Goal: Task Accomplishment & Management: Complete application form

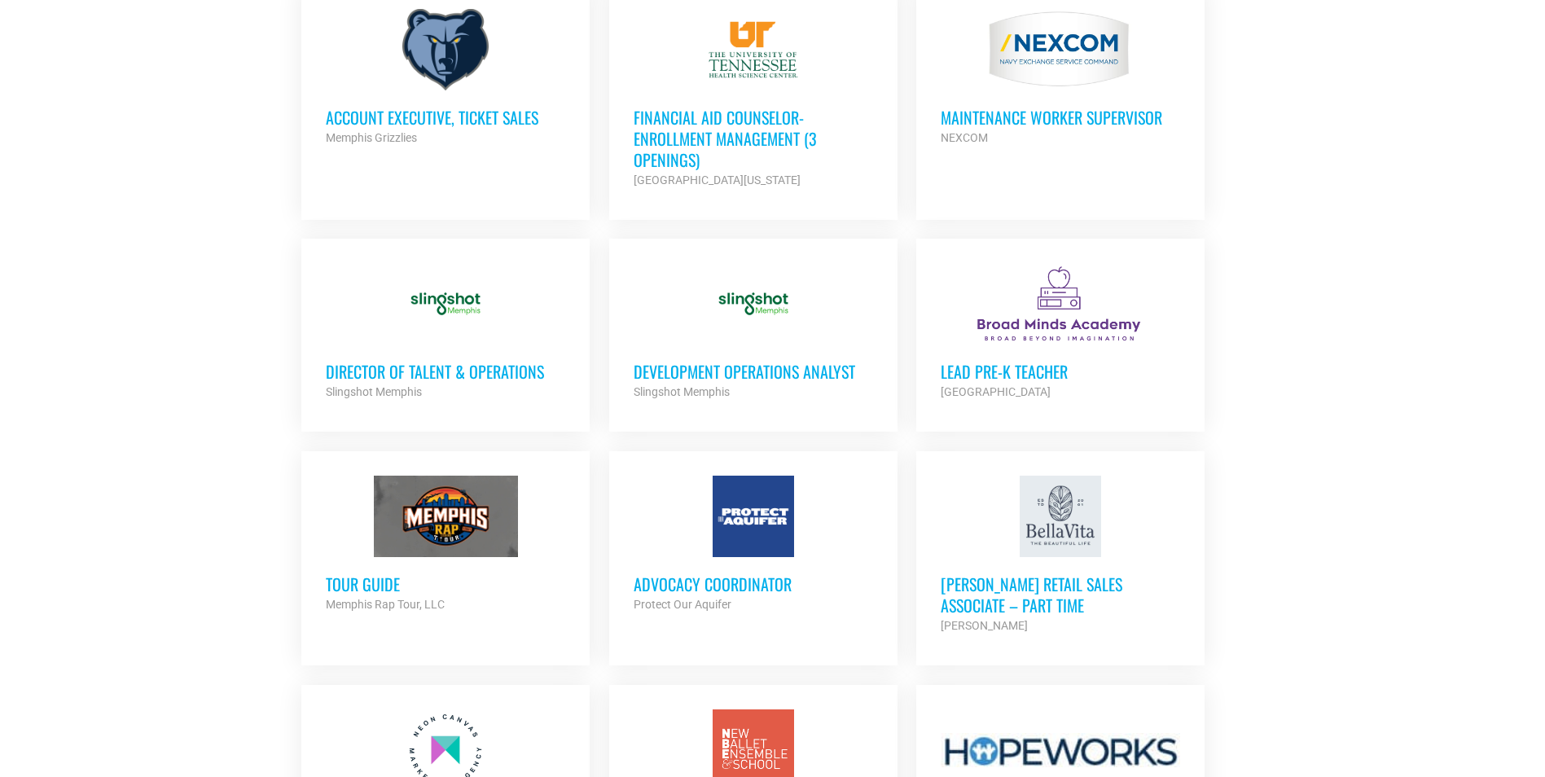
scroll to position [998, 0]
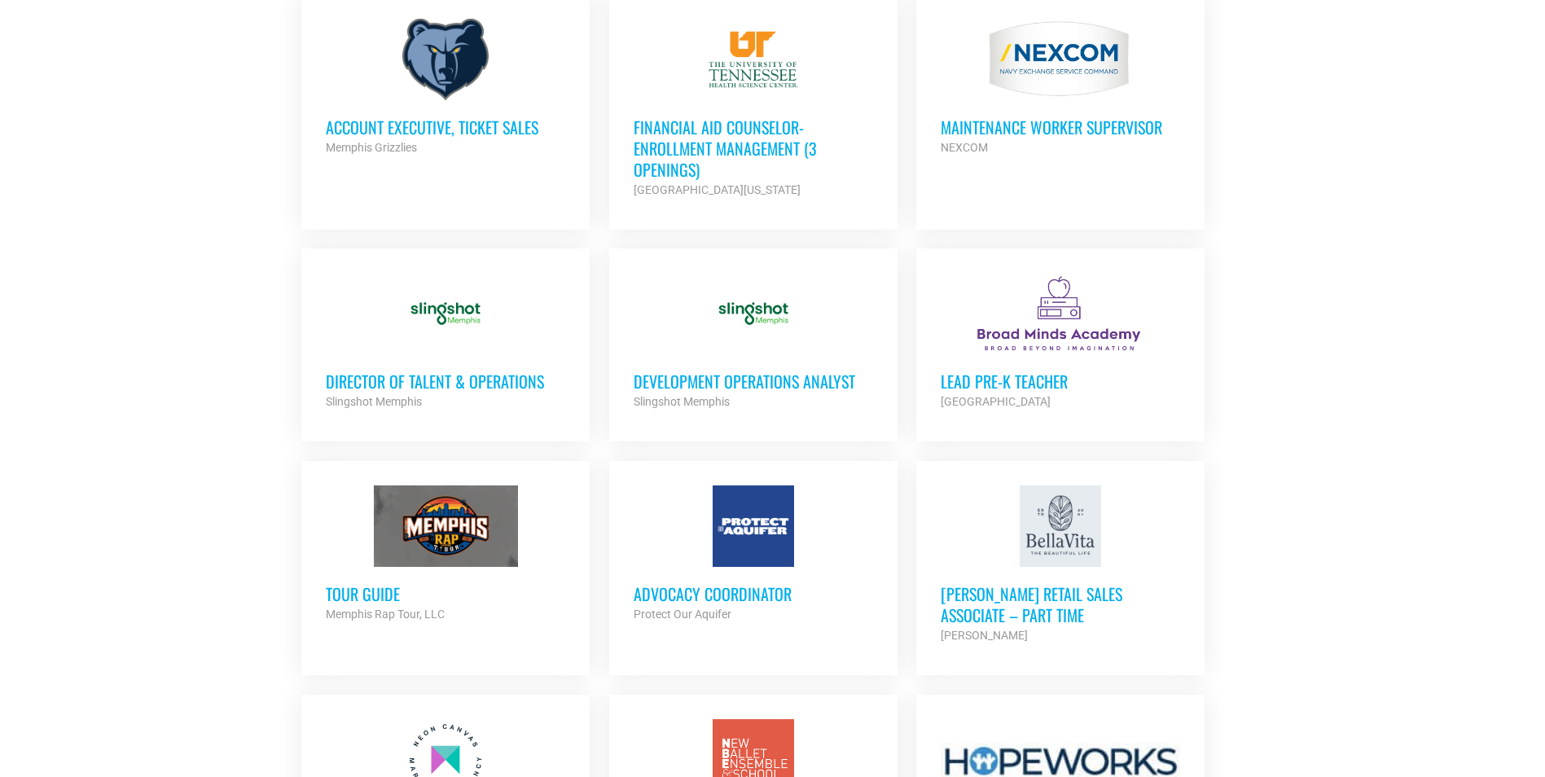
click at [728, 380] on h3 "Development Operations Analyst" at bounding box center [753, 381] width 239 height 21
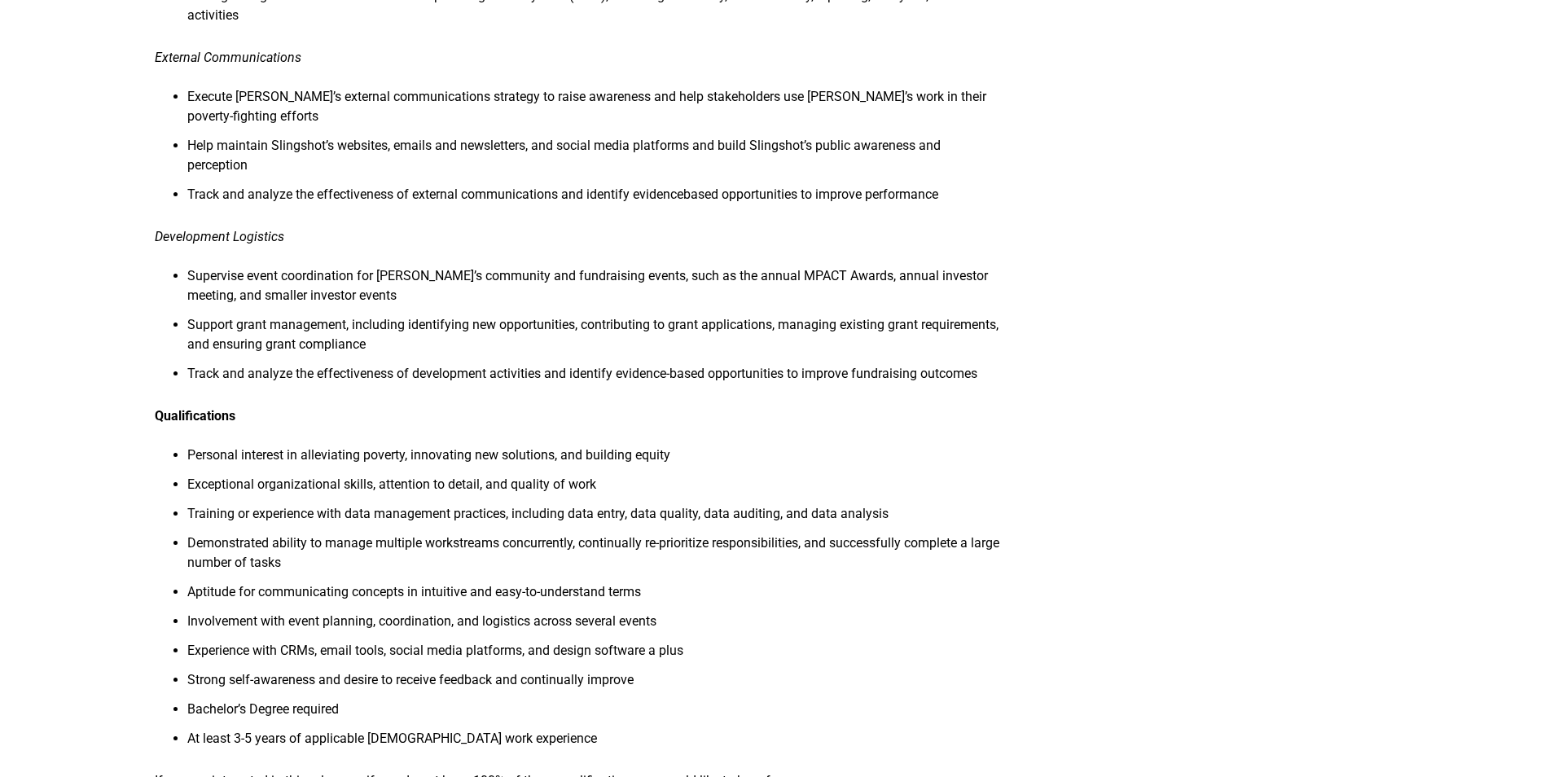
scroll to position [977, 0]
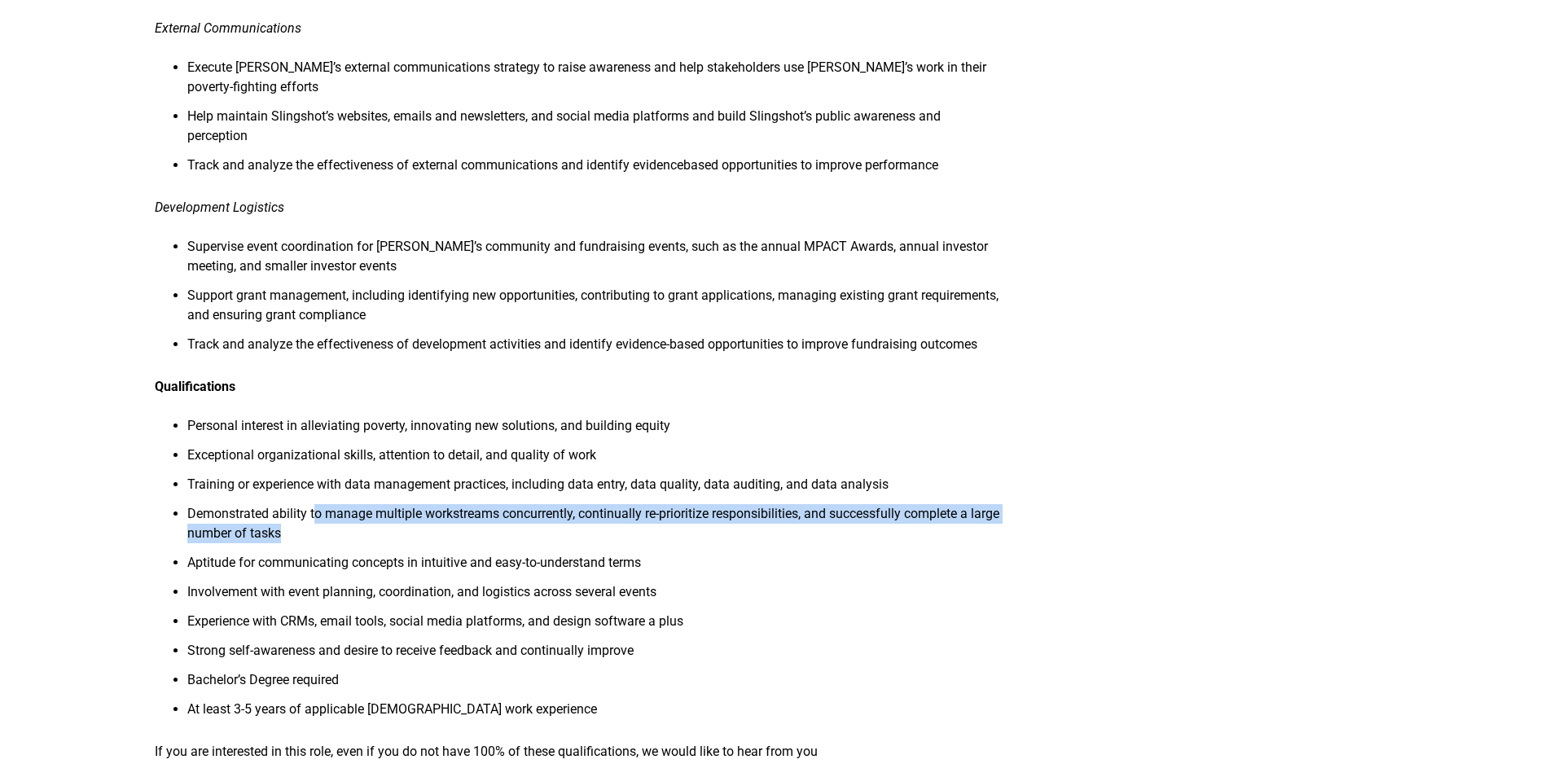
drag, startPoint x: 314, startPoint y: 467, endPoint x: 334, endPoint y: 497, distance: 35.9
click at [334, 504] on li "Demonstrated ability to manage multiple workstreams concurrently, continually r…" at bounding box center [593, 528] width 812 height 49
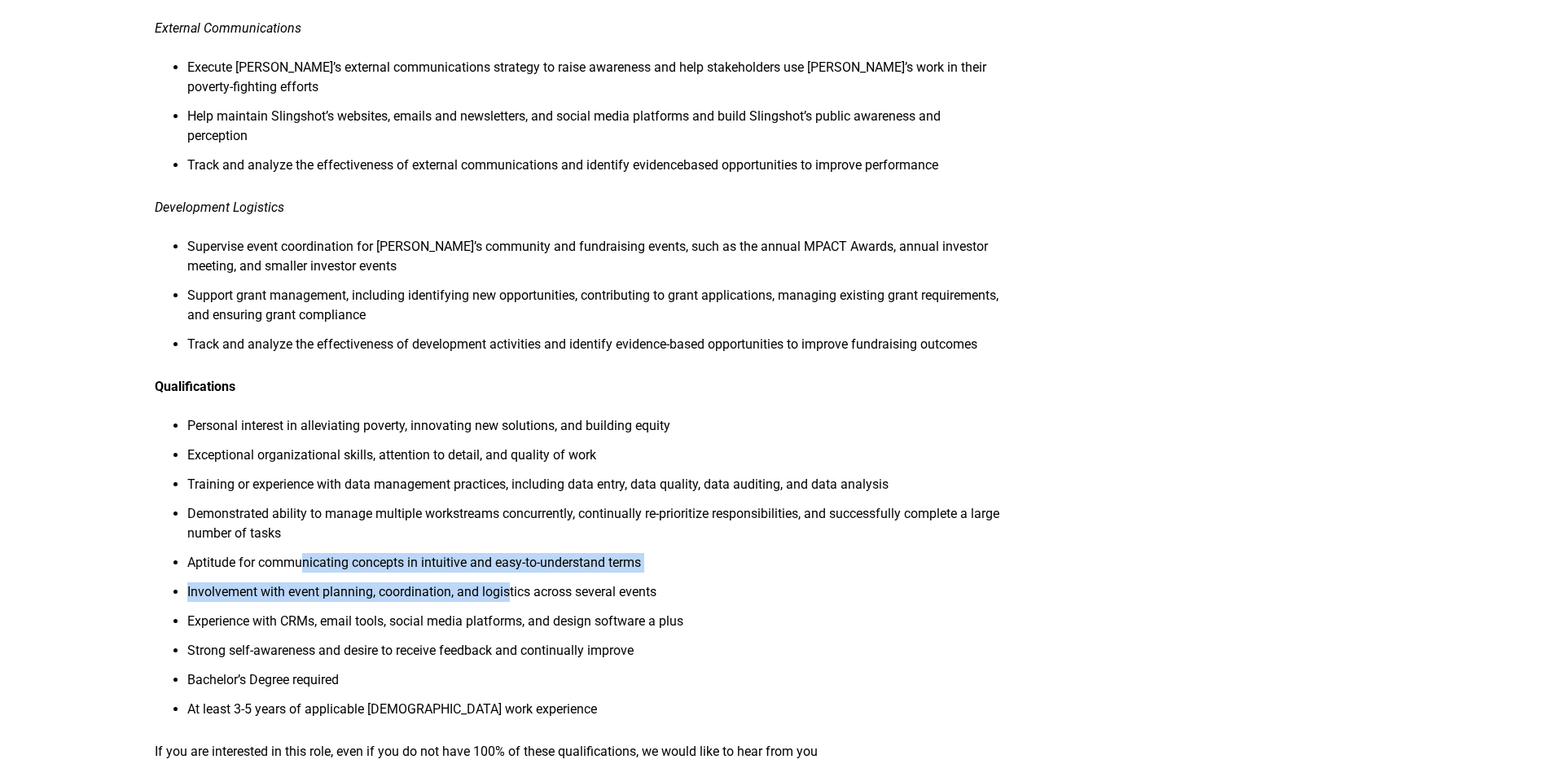
drag, startPoint x: 334, startPoint y: 497, endPoint x: 513, endPoint y: 555, distance: 188.2
click at [513, 555] on ul "Personal interest in alleviating poverty, innovating new solutions, and buildin…" at bounding box center [577, 572] width 844 height 313
drag, startPoint x: 513, startPoint y: 555, endPoint x: 754, endPoint y: 526, distance: 242.7
click at [758, 553] on li "Aptitude for communicating concepts in intuitive and easy-to-understand terms" at bounding box center [593, 567] width 812 height 29
click at [247, 582] on li "Involvement with event planning, coordination, and logistics across several eve…" at bounding box center [593, 596] width 812 height 29
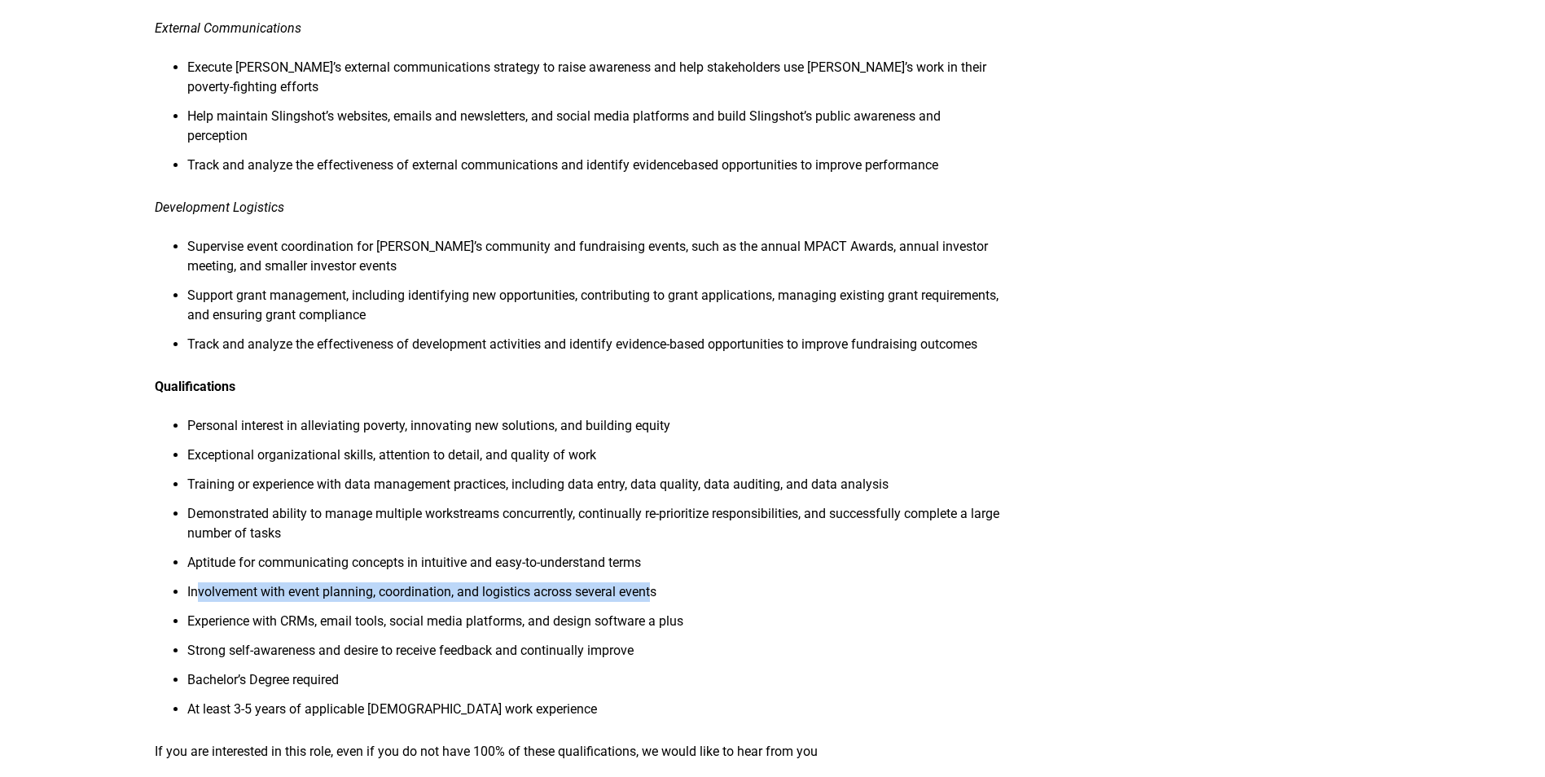
drag, startPoint x: 200, startPoint y: 558, endPoint x: 648, endPoint y: 562, distance: 448.7
click at [648, 582] on li "Involvement with event planning, coordination, and logistics across several eve…" at bounding box center [593, 596] width 812 height 29
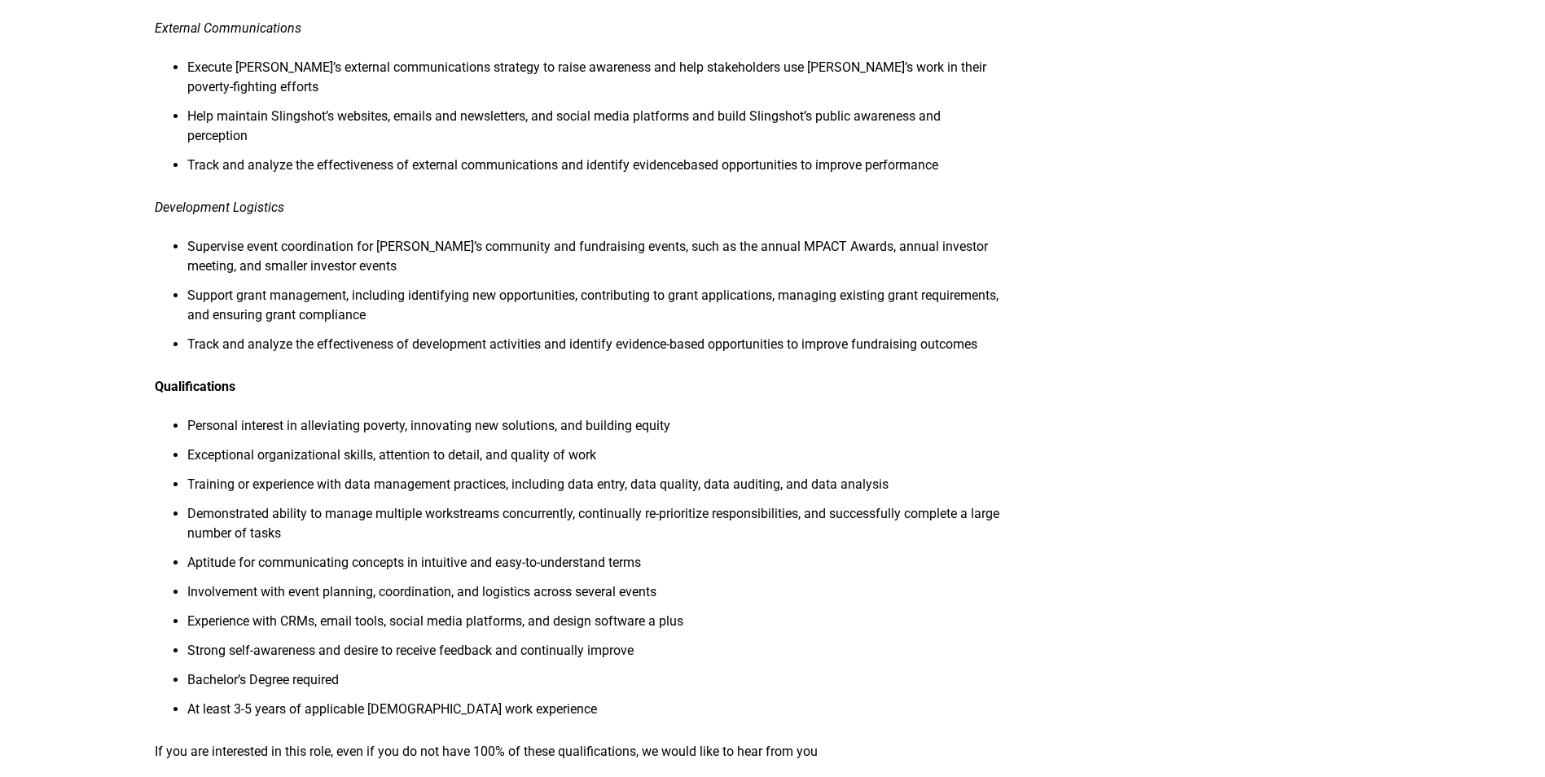
drag, startPoint x: 648, startPoint y: 562, endPoint x: 604, endPoint y: 616, distance: 69.4
click at [604, 641] on li "Strong self-awareness and desire to receive feedback and continually improve" at bounding box center [593, 655] width 812 height 29
drag, startPoint x: 192, startPoint y: 591, endPoint x: 783, endPoint y: 591, distance: 590.4
click at [783, 612] on li "Experience with CRMs, email tools, social media platforms, and design software …" at bounding box center [593, 626] width 812 height 29
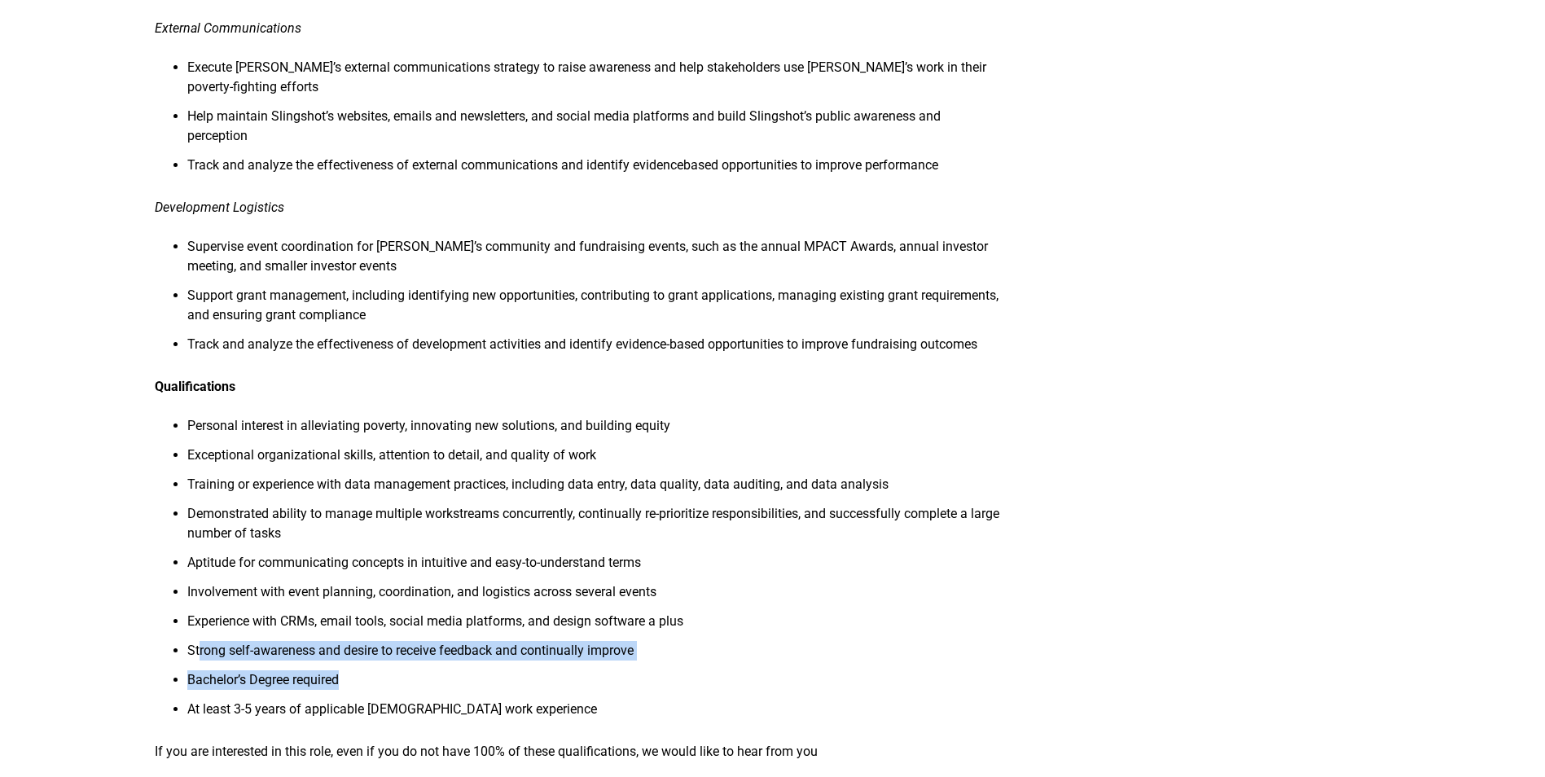
drag, startPoint x: 197, startPoint y: 612, endPoint x: 620, endPoint y: 632, distance: 423.1
click at [620, 632] on ul "Personal interest in alleviating poverty, innovating new solutions, and buildin…" at bounding box center [577, 572] width 844 height 313
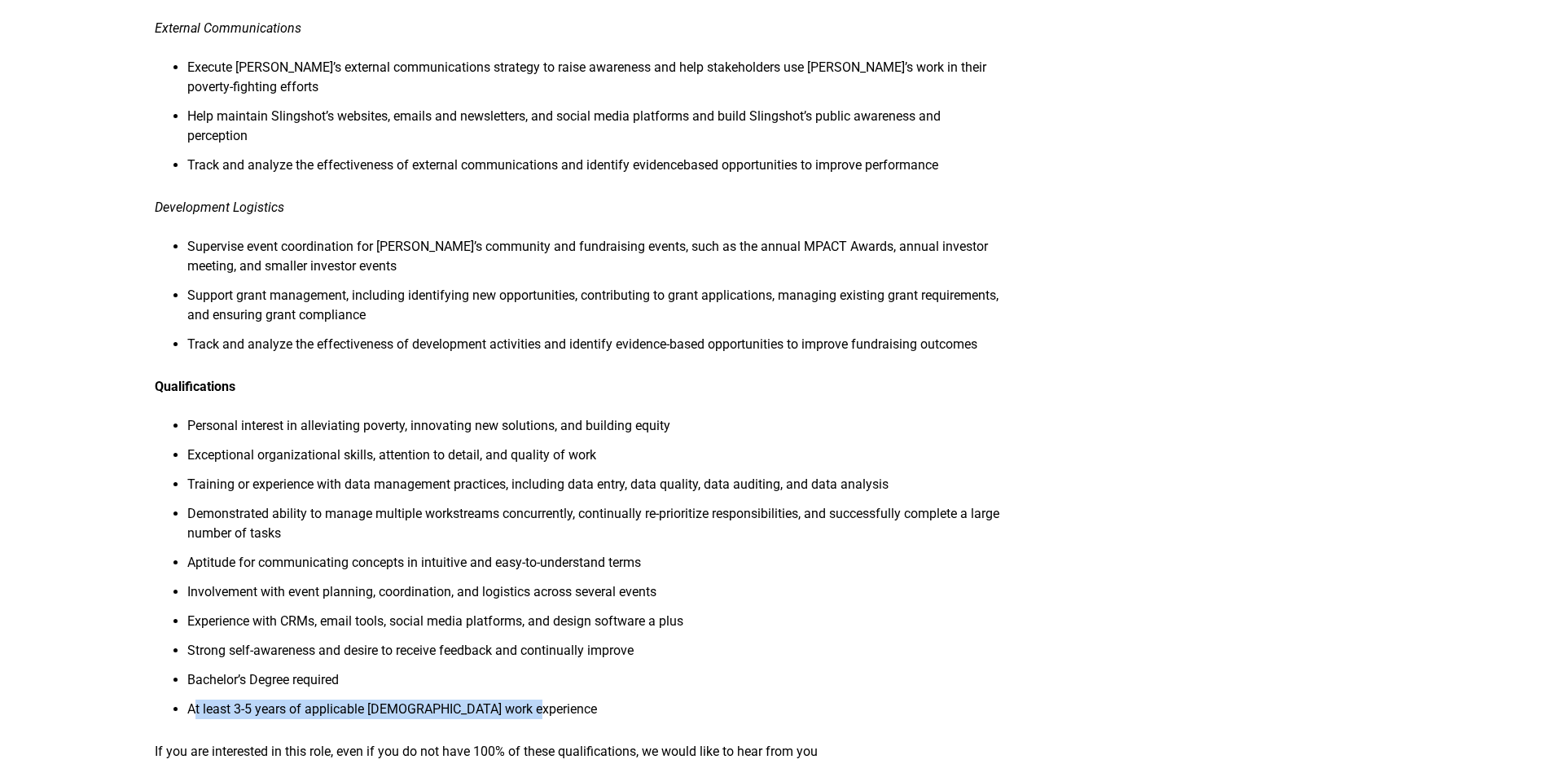
drag, startPoint x: 197, startPoint y: 673, endPoint x: 591, endPoint y: 669, distance: 394.2
click at [591, 700] on li "At least 3-5 years of applicable full-time work experience" at bounding box center [593, 714] width 812 height 29
drag, startPoint x: 591, startPoint y: 669, endPoint x: 385, endPoint y: 612, distance: 213.8
click at [383, 641] on li "Strong self-awareness and desire to receive feedback and continually improve" at bounding box center [593, 655] width 812 height 29
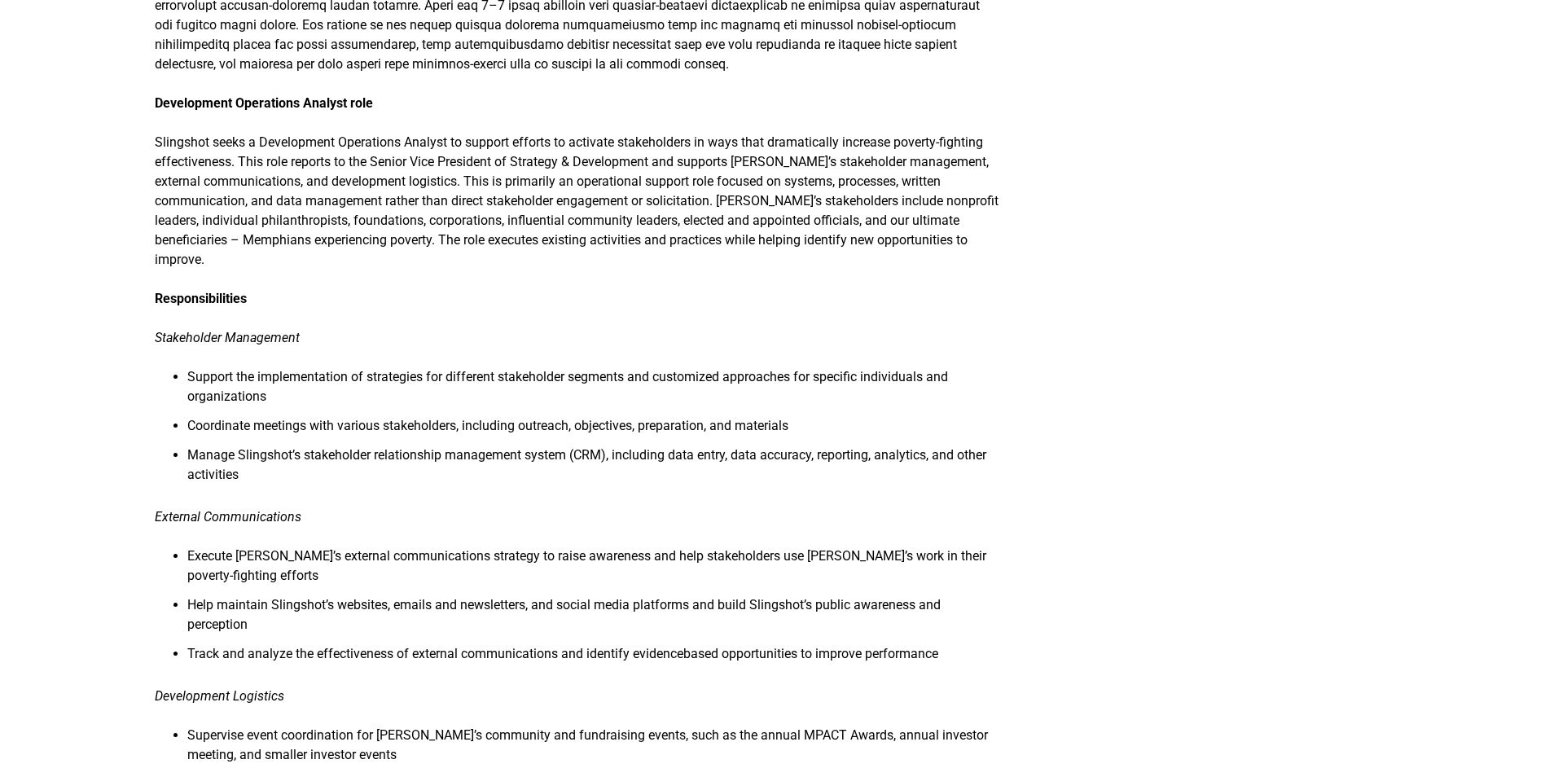
scroll to position [0, 0]
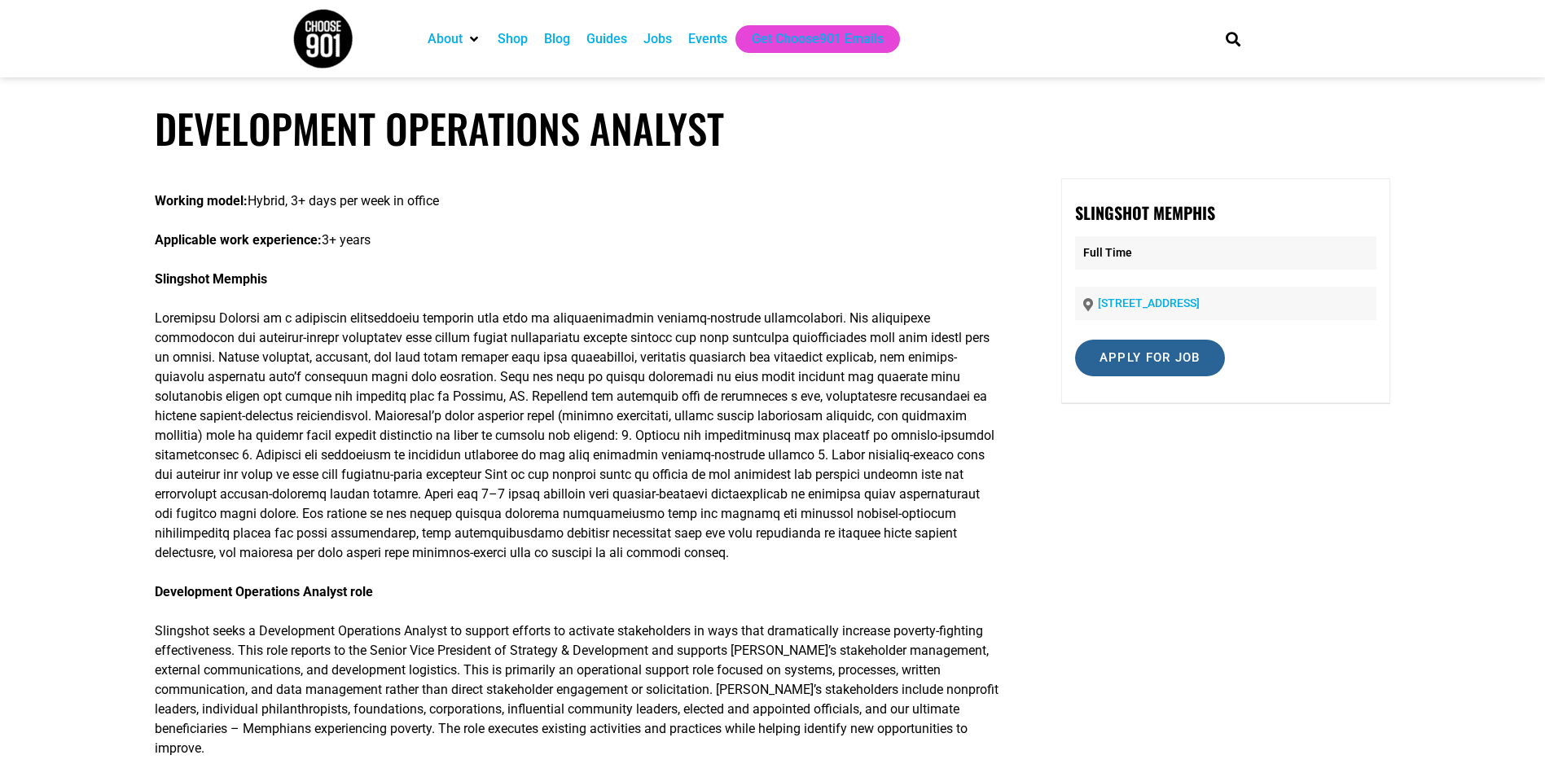
click at [1109, 371] on input "Apply for job" at bounding box center [1150, 358] width 150 height 37
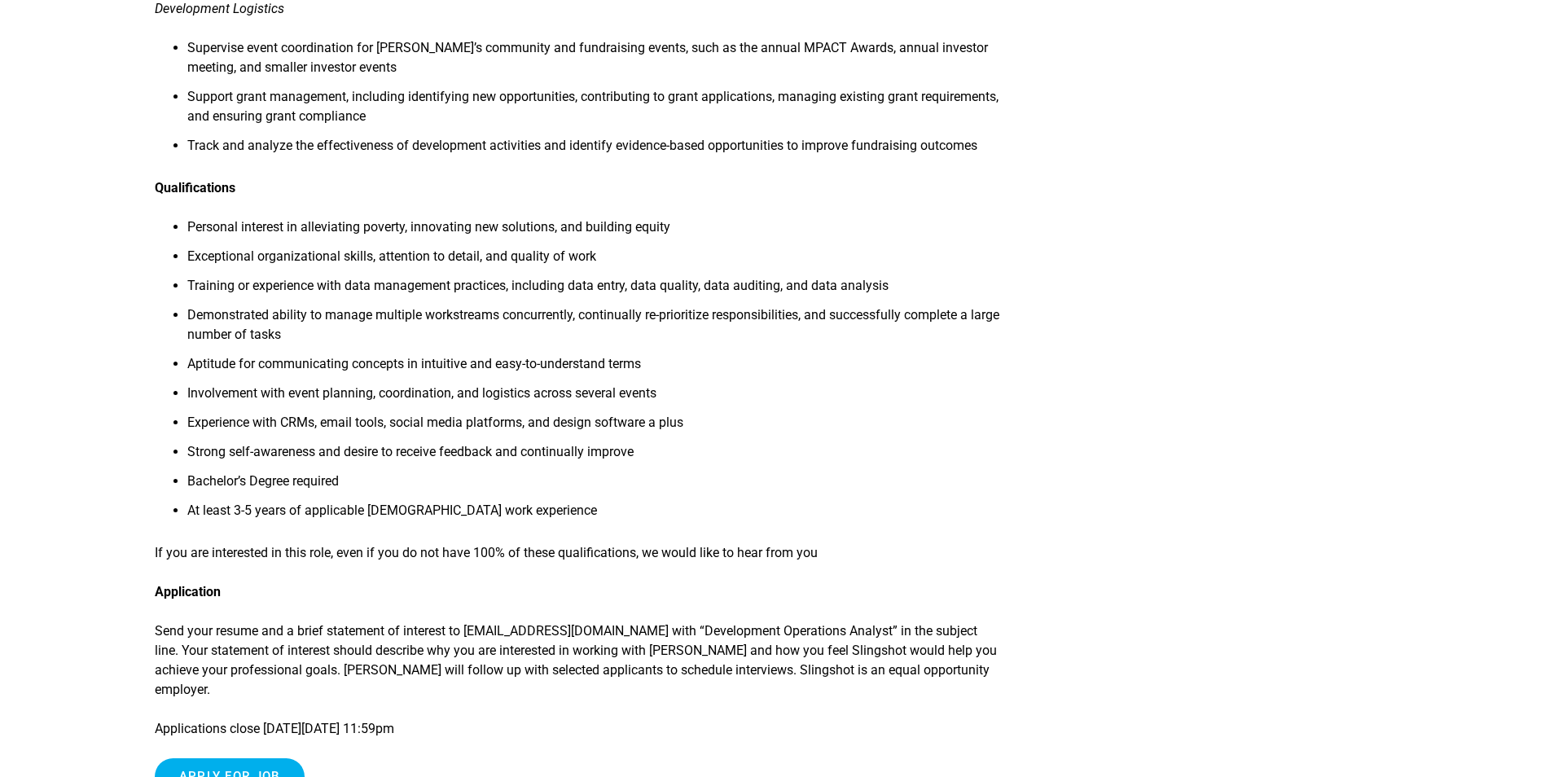
scroll to position [1466, 0]
